Goal: Information Seeking & Learning: Learn about a topic

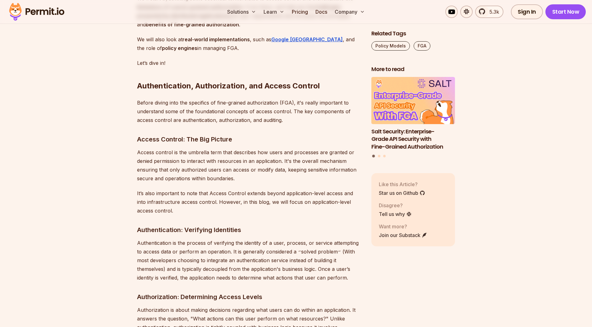
scroll to position [624, 0]
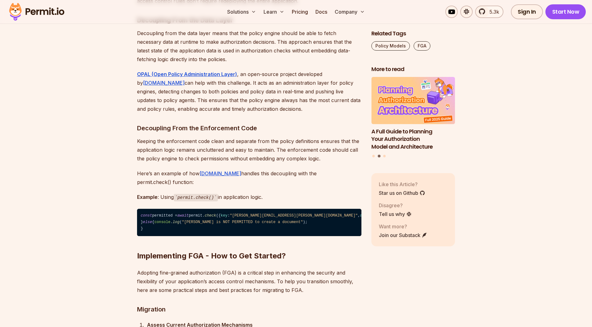
scroll to position [4411, 0]
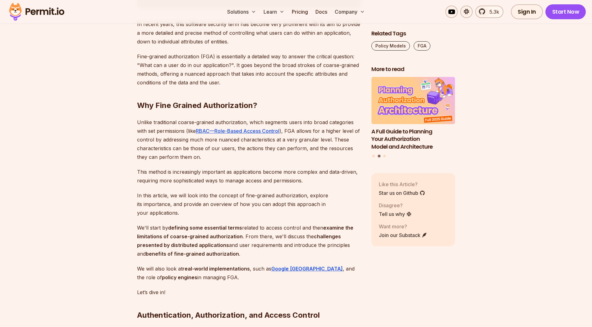
scroll to position [399, 0]
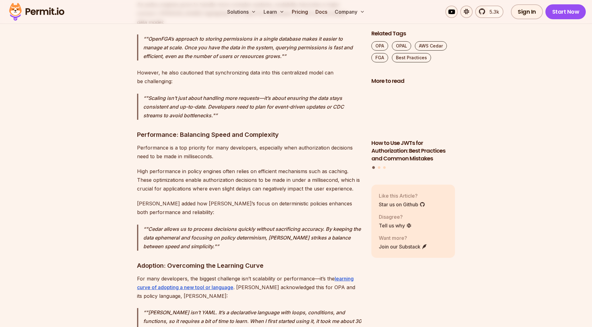
scroll to position [4032, 0]
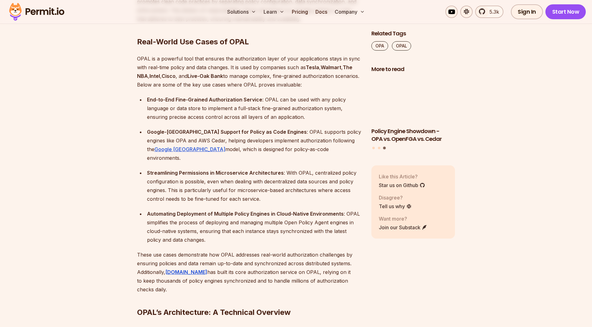
scroll to position [1979, 0]
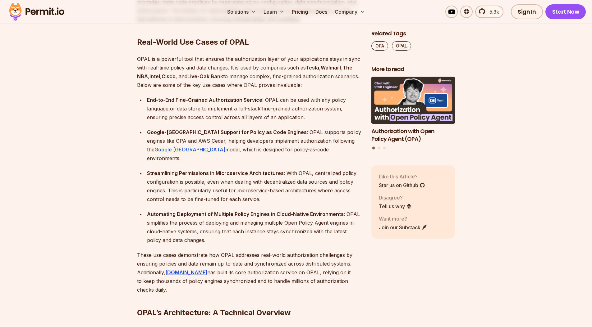
click at [214, 129] on strong "Google-Zanzibar Support for Policy as Code Engines" at bounding box center [227, 132] width 160 height 6
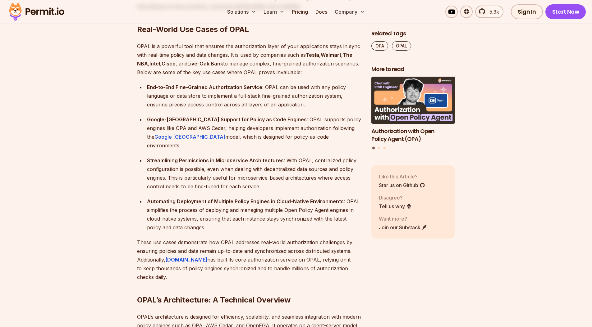
scroll to position [1992, 0]
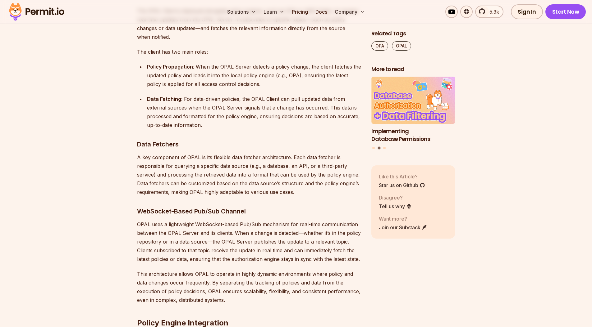
click at [212, 139] on h3 "Data Fetchers" at bounding box center [249, 144] width 224 height 10
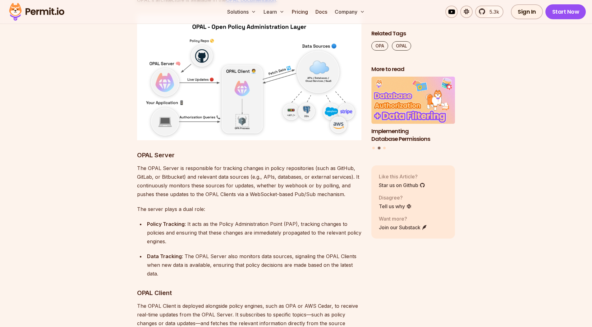
scroll to position [2394, 0]
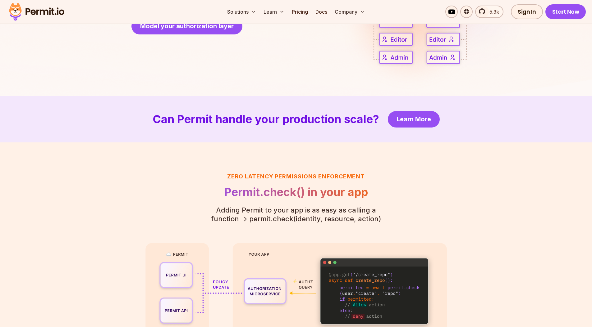
scroll to position [1271, 0]
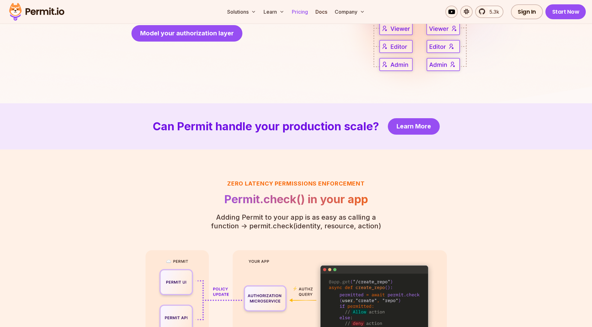
click at [299, 12] on link "Pricing" at bounding box center [299, 12] width 21 height 12
